Goal: Information Seeking & Learning: Learn about a topic

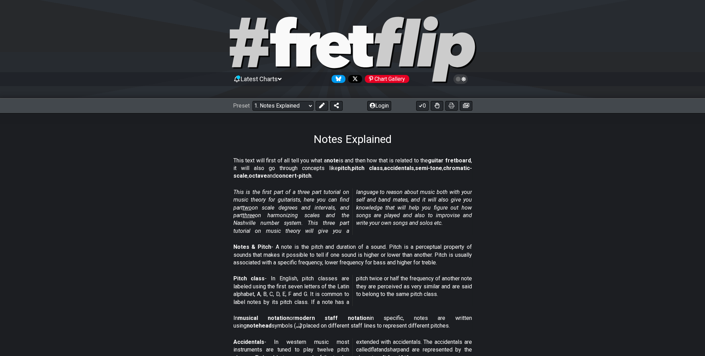
drag, startPoint x: 530, startPoint y: 187, endPoint x: 573, endPoint y: 166, distance: 48.6
click at [576, 166] on section "This text will first of all tell you what a note is and then how that is relate…" at bounding box center [352, 170] width 541 height 32
drag, startPoint x: 521, startPoint y: 161, endPoint x: 527, endPoint y: 159, distance: 6.8
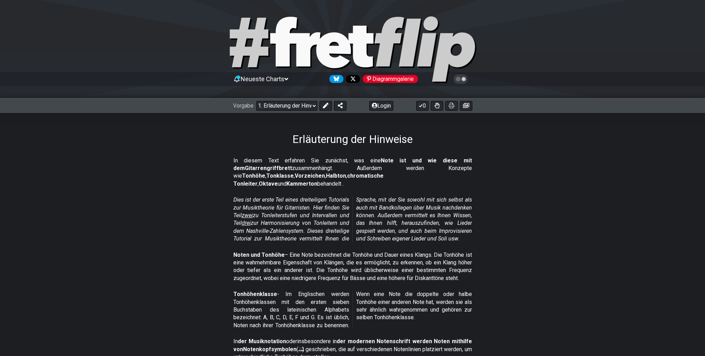
click at [595, 229] on section "Dies ist der erste Teil eines dreiteiligen Tutorials zur Musiktheorie für Gitar…" at bounding box center [352, 220] width 541 height 55
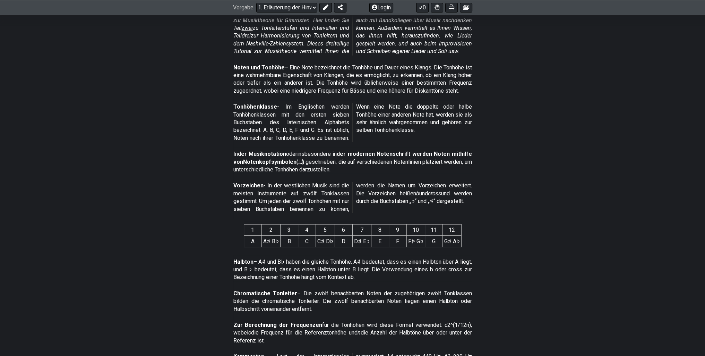
scroll to position [208, 0]
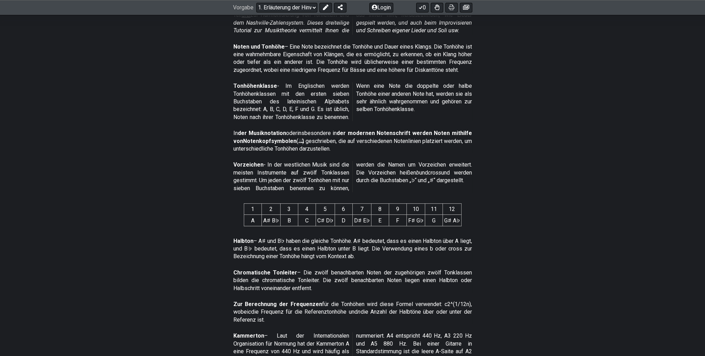
drag, startPoint x: 513, startPoint y: 233, endPoint x: 495, endPoint y: 264, distance: 36.4
click at [495, 266] on section "Chromatische Tonleiter – Die zwölf benachbarten Noten der zugehörigen zwölf Ton…" at bounding box center [352, 282] width 541 height 32
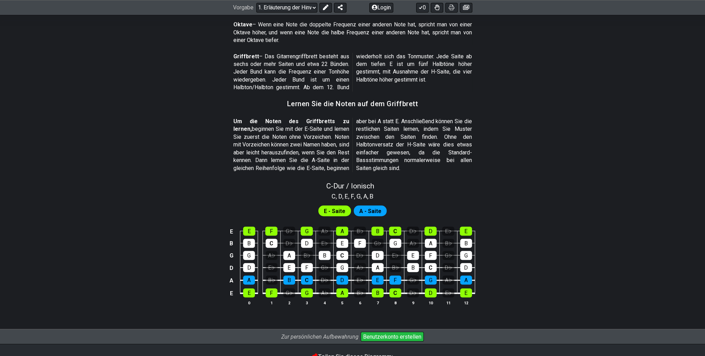
scroll to position [625, 0]
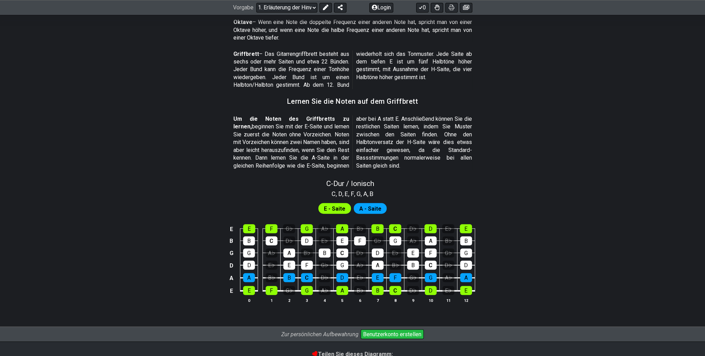
click at [340, 205] on font "E - Saite" at bounding box center [335, 208] width 22 height 7
click at [368, 205] on font "A - Saite" at bounding box center [370, 208] width 22 height 7
click at [335, 205] on font "E - Saite" at bounding box center [335, 208] width 22 height 7
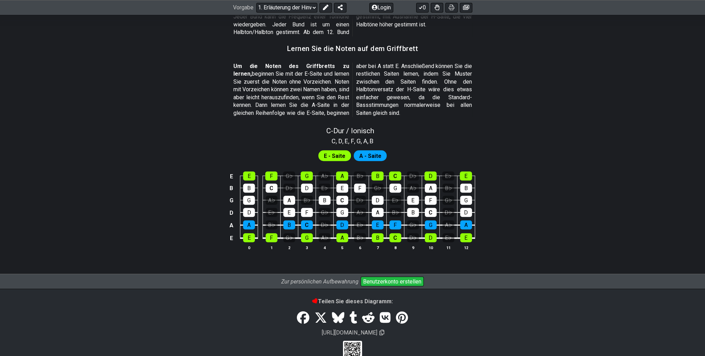
scroll to position [687, 0]
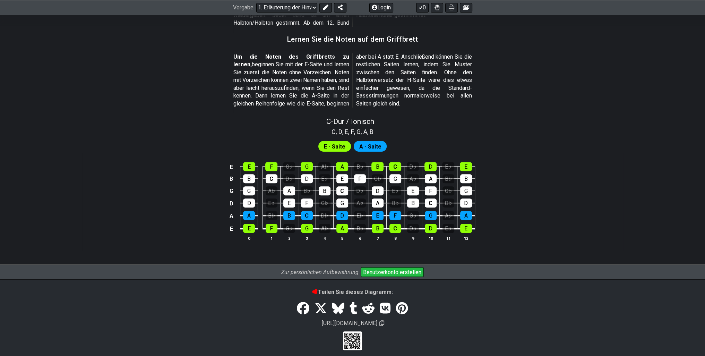
click at [373, 143] on font "A - Saite" at bounding box center [370, 146] width 22 height 7
click at [347, 142] on div "E - Saite" at bounding box center [335, 146] width 33 height 10
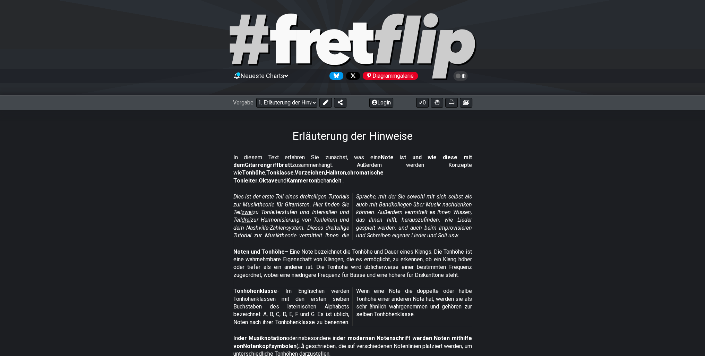
scroll to position [0, 0]
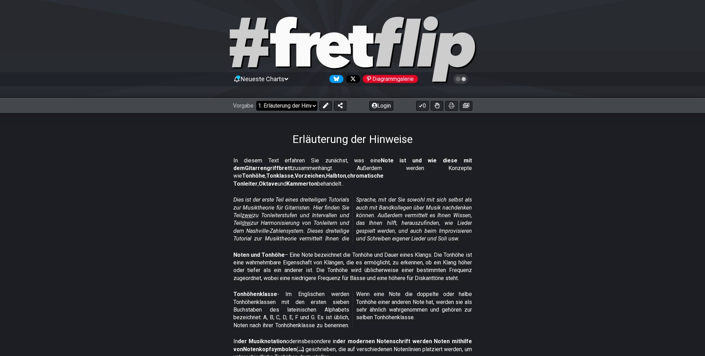
click at [308, 105] on select "Willkommen bei #fretflip! Anfängliche Voreinstellung Benutzerdefinierte Voreins…" at bounding box center [286, 106] width 61 height 10
click at [256, 101] on select "Willkommen bei #fretflip! Anfängliche Voreinstellung Benutzerdefinierte Voreins…" at bounding box center [286, 106] width 61 height 10
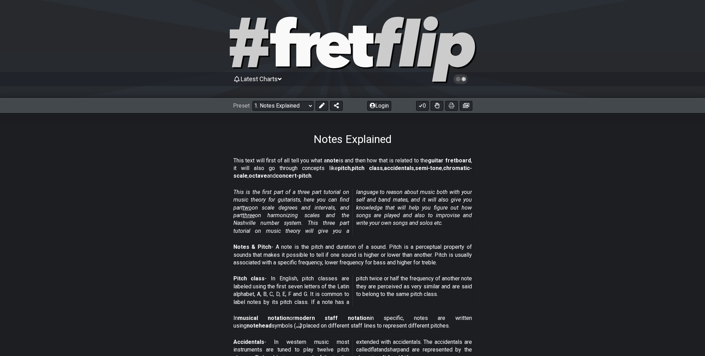
select select "/scale-degrees-and-intervals"
